Goal: Task Accomplishment & Management: Manage account settings

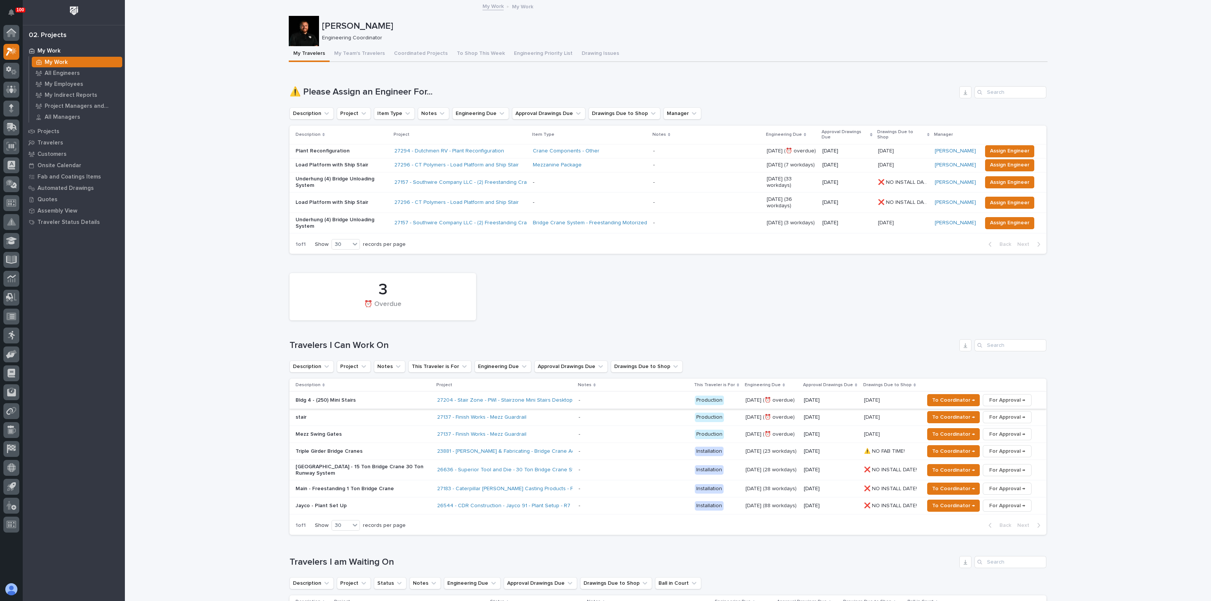
click at [1000, 396] on span "For Approval →" at bounding box center [1007, 400] width 36 height 9
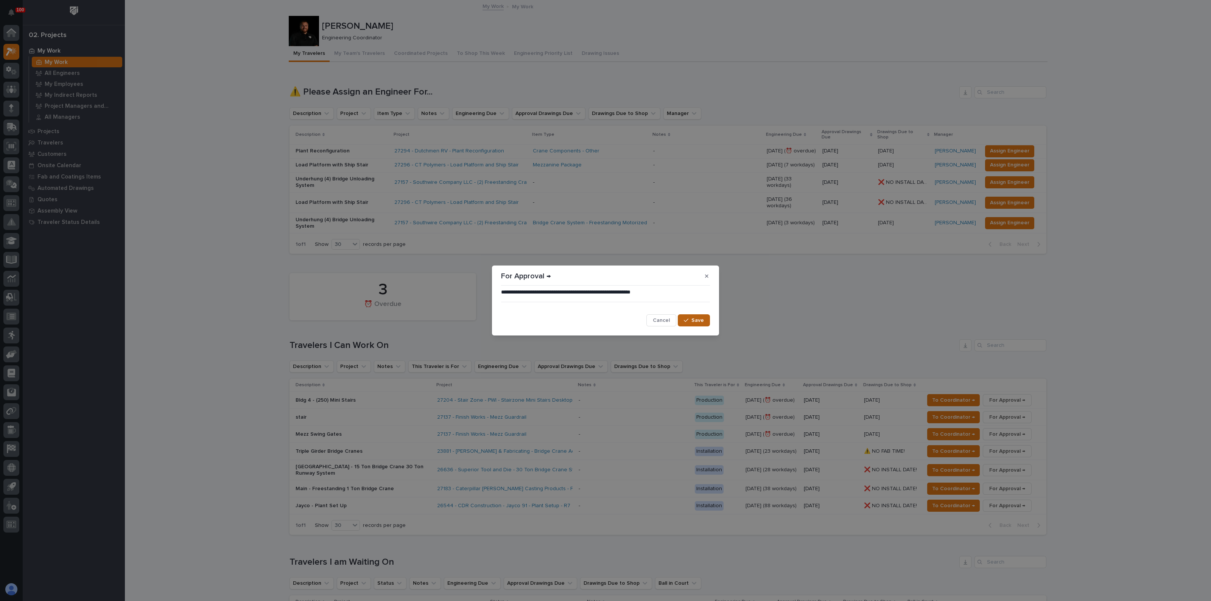
click at [696, 319] on span "Save" at bounding box center [698, 320] width 12 height 7
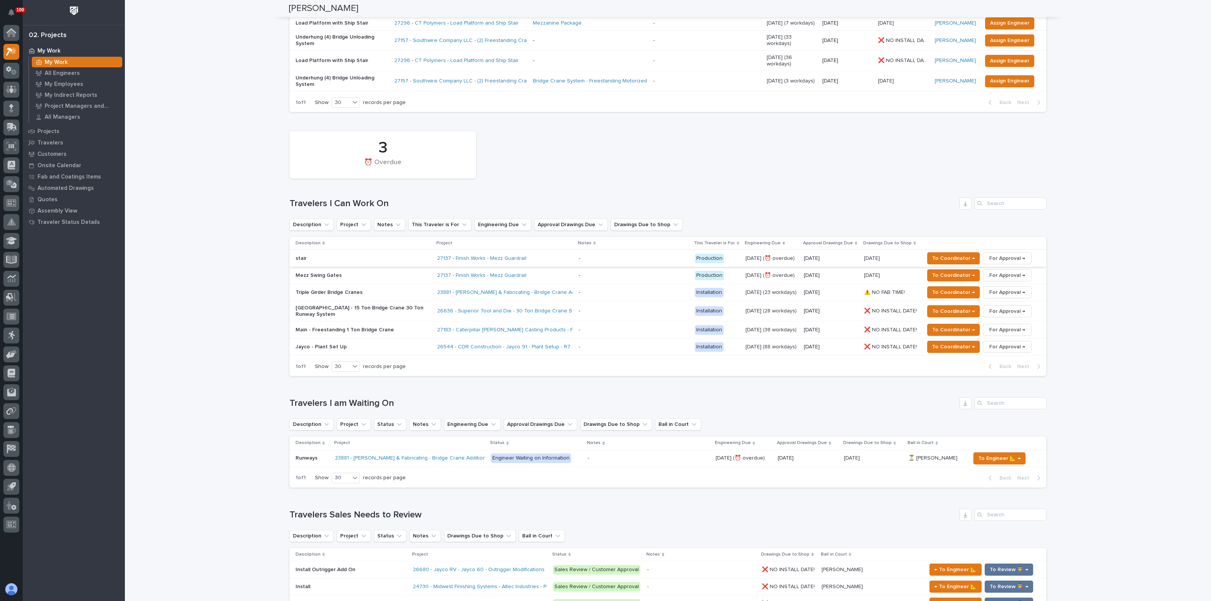
scroll to position [142, 0]
click at [678, 159] on div "3 ⏰ Overdue Travelers I Can Work On Description Project Notes This Traveler is …" at bounding box center [668, 252] width 757 height 249
click at [210, 374] on div "Loading... Saving… Loading... Saving… Spenser Yoder Spenser Yoder Engineering C…" at bounding box center [668, 587] width 1086 height 1457
